Goal: Task Accomplishment & Management: Manage account settings

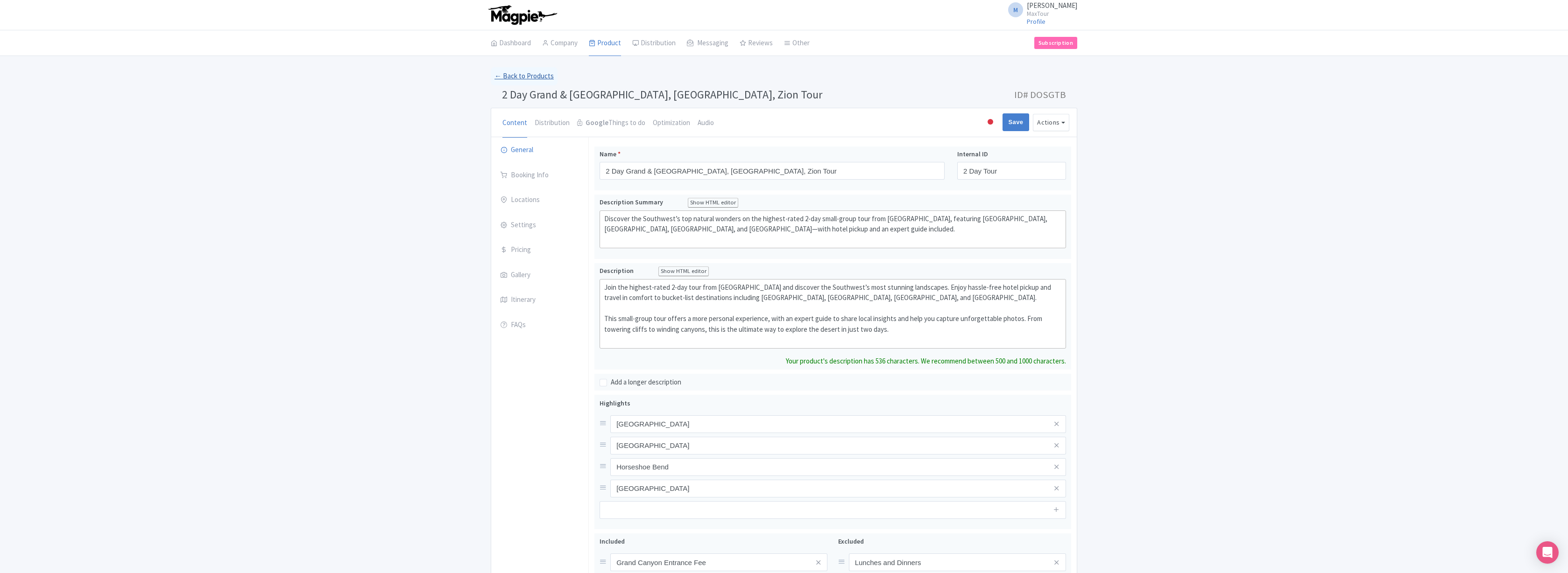
click at [522, 75] on link "← Back to Products" at bounding box center [524, 76] width 67 height 19
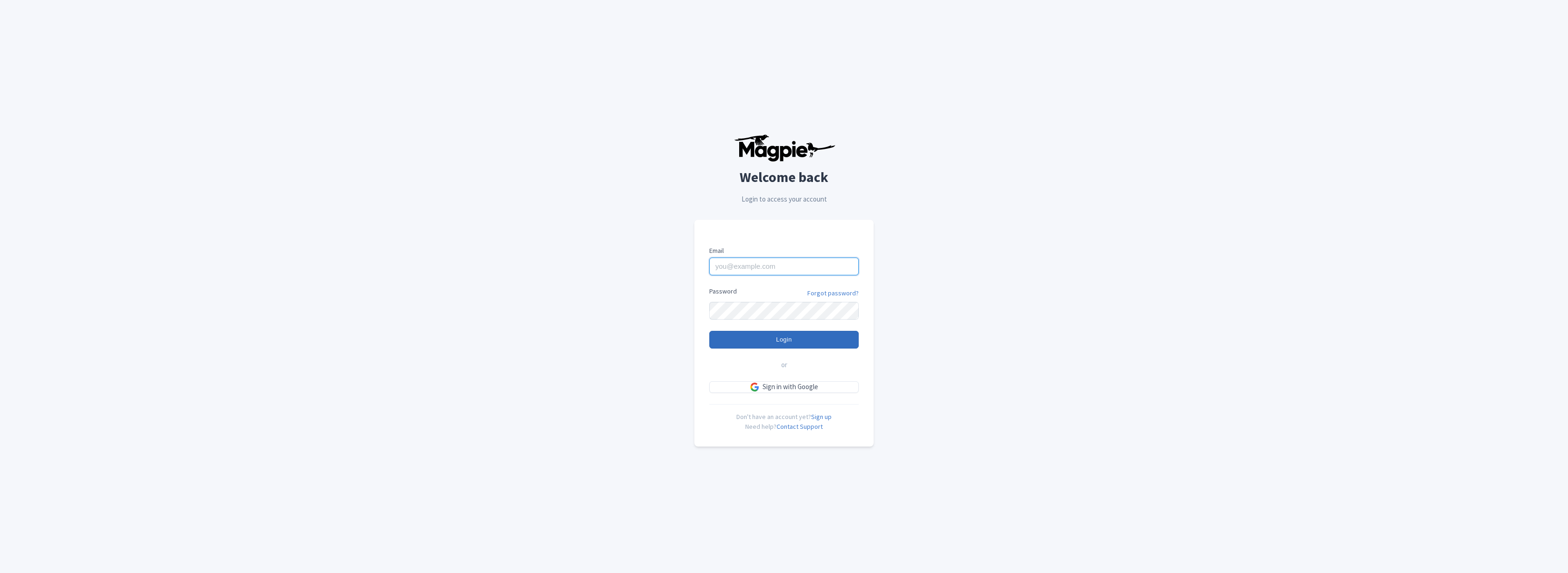
type input "marko@maxtour.co"
click at [791, 340] on input "Login" at bounding box center [784, 340] width 149 height 18
type input "Logging in..."
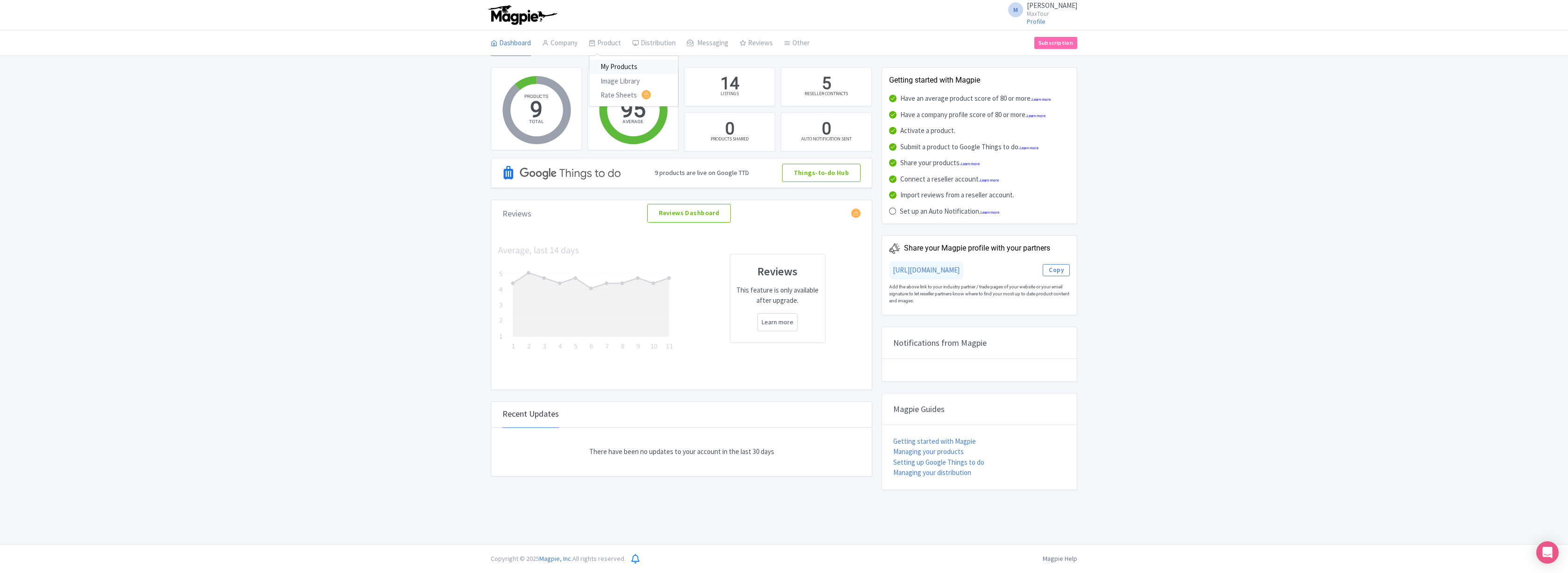
click at [616, 65] on link "My Products" at bounding box center [634, 66] width 88 height 14
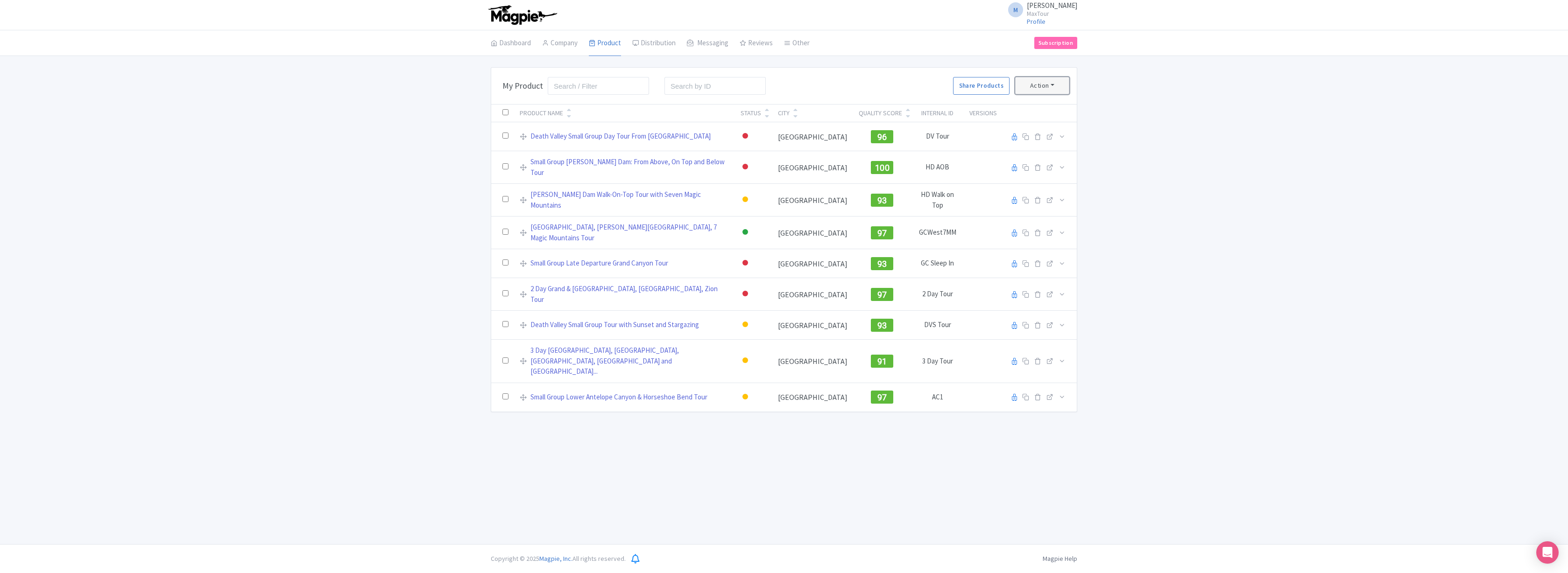
click at [1052, 86] on button "Action" at bounding box center [1042, 85] width 54 height 17
click at [1052, 83] on button "Action" at bounding box center [1042, 85] width 54 height 17
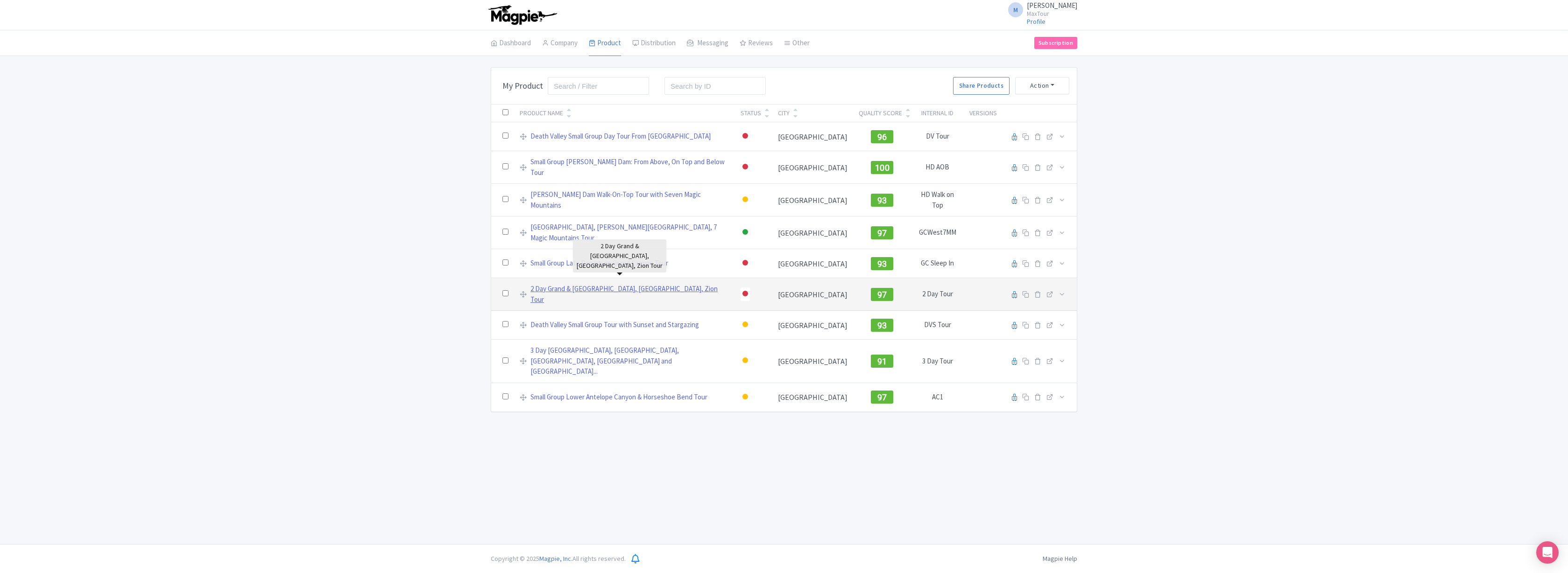
click at [603, 284] on link "2 Day Grand & [GEOGRAPHIC_DATA], [GEOGRAPHIC_DATA], Zion Tour" at bounding box center [630, 294] width 199 height 21
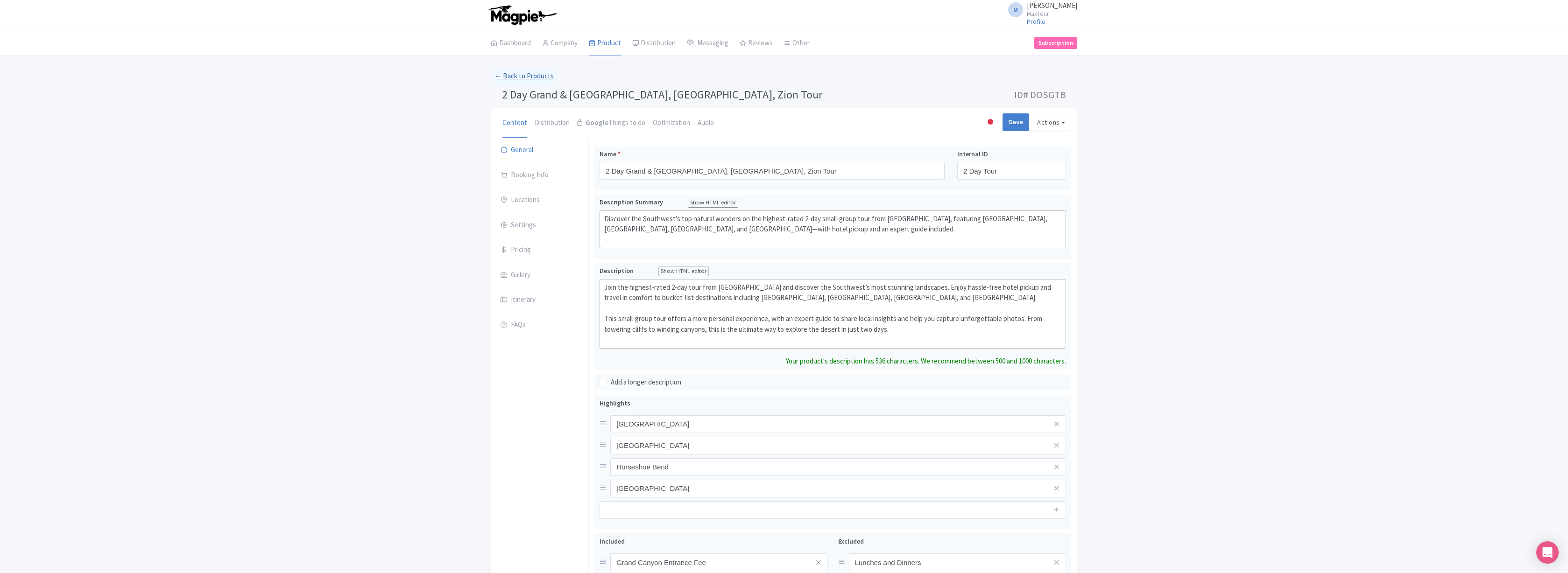
click at [519, 80] on link "← Back to Products" at bounding box center [524, 76] width 67 height 19
